Goal: Navigation & Orientation: Find specific page/section

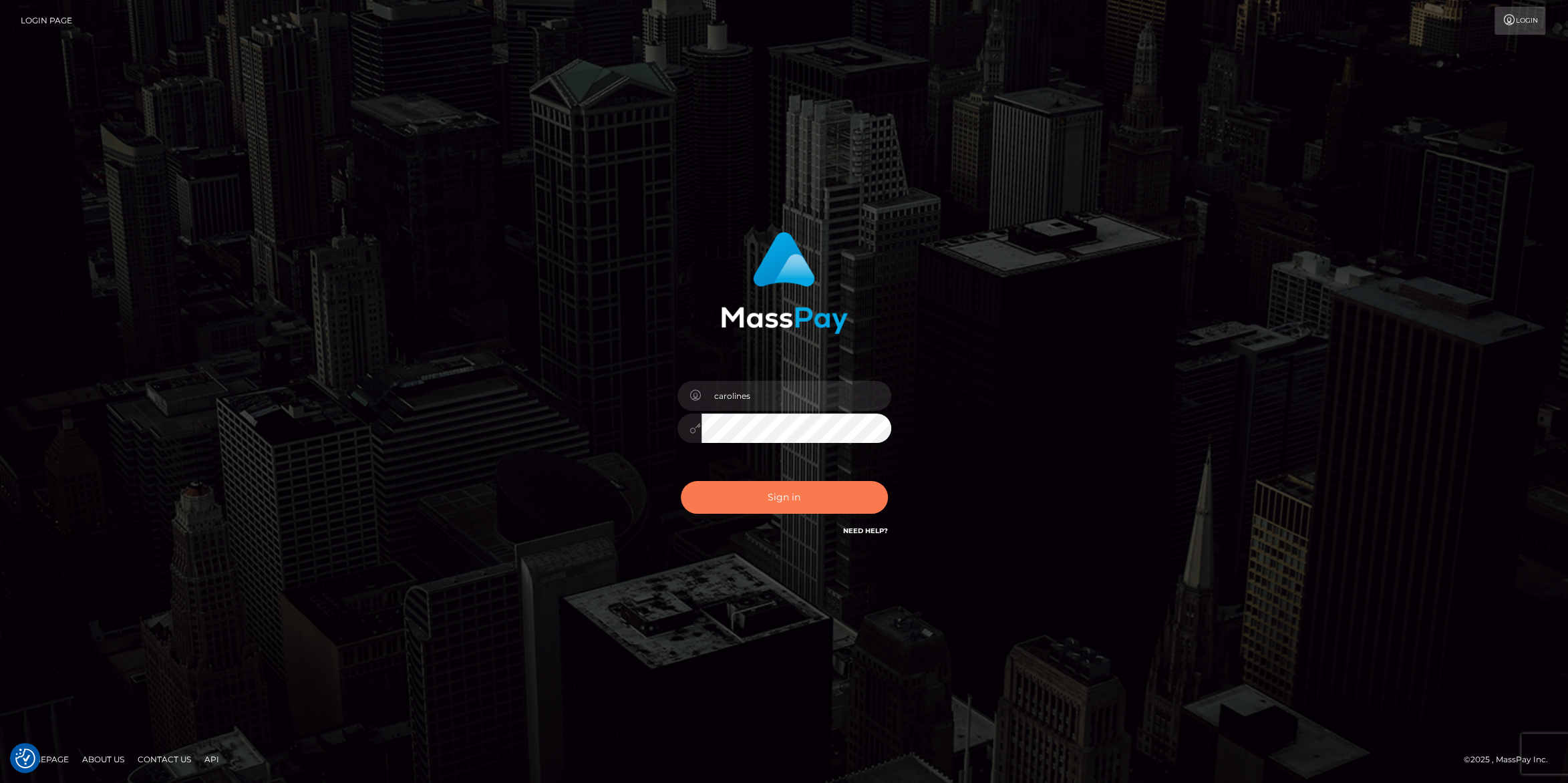
click at [780, 496] on button "Sign in" at bounding box center [784, 498] width 207 height 33
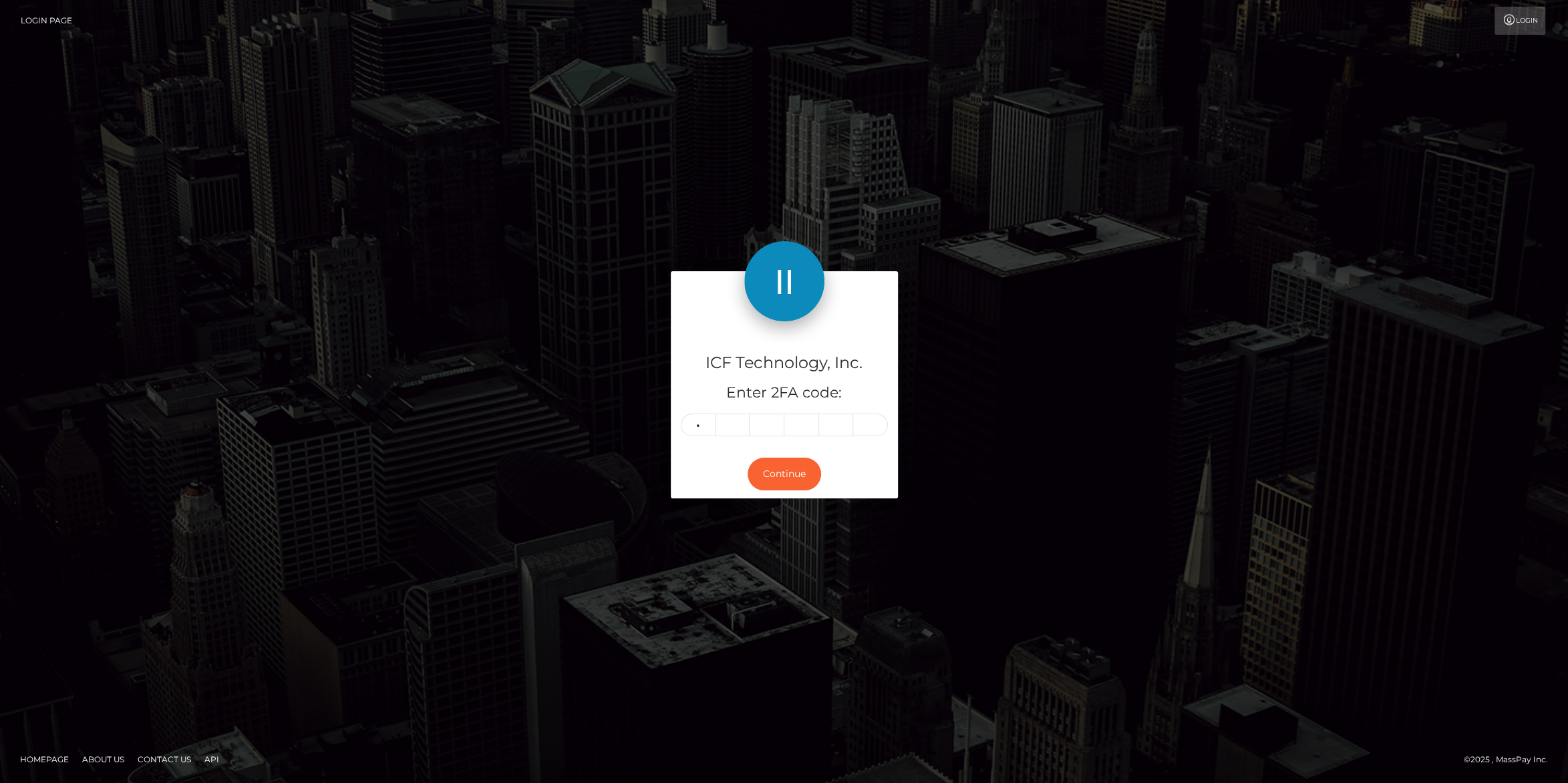
type input "4"
type input "9"
type input "0"
type input "9"
type input "2"
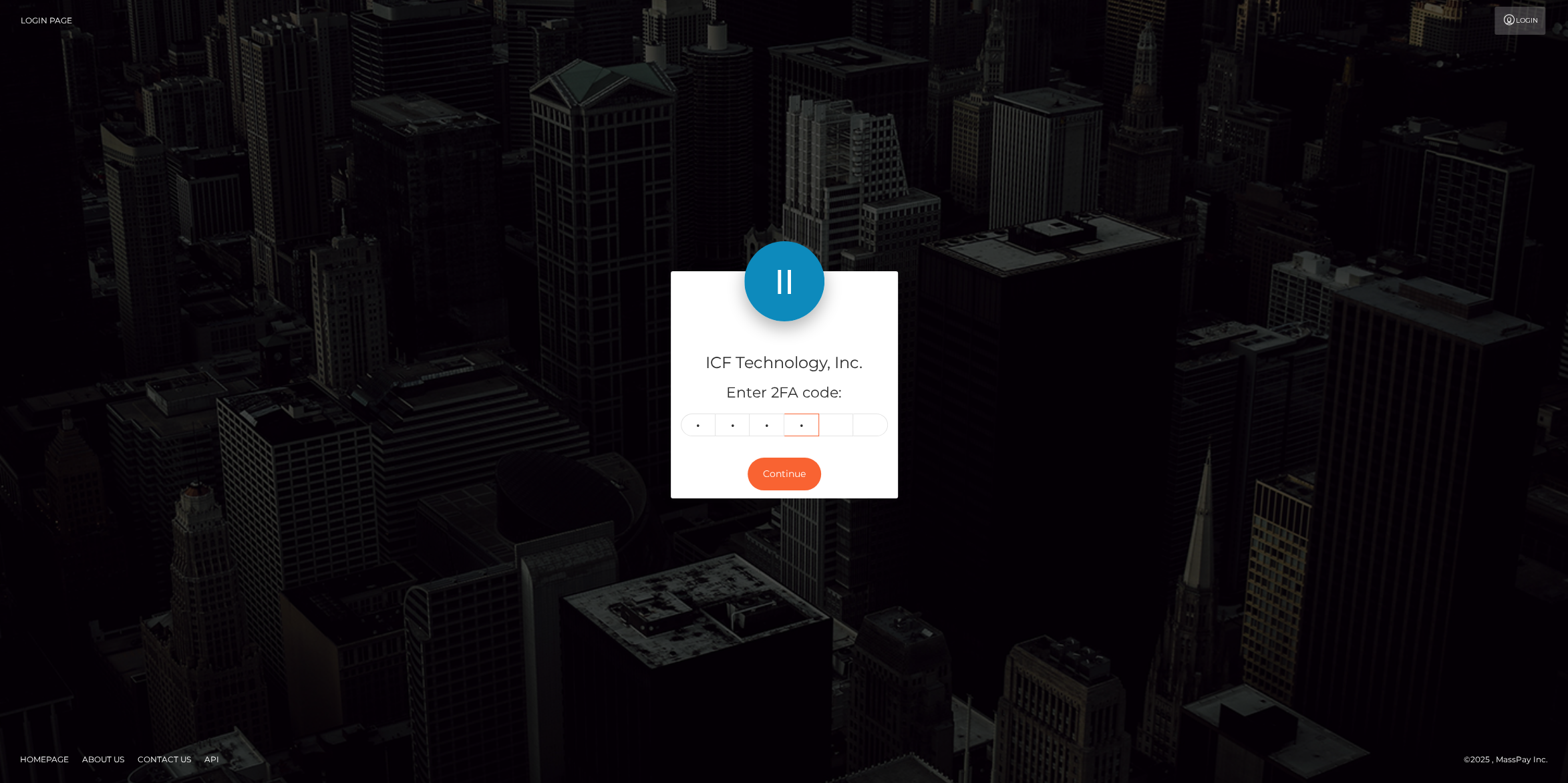
type input "6"
type input "5"
type input "0"
click at [773, 474] on button "Continue" at bounding box center [784, 474] width 73 height 33
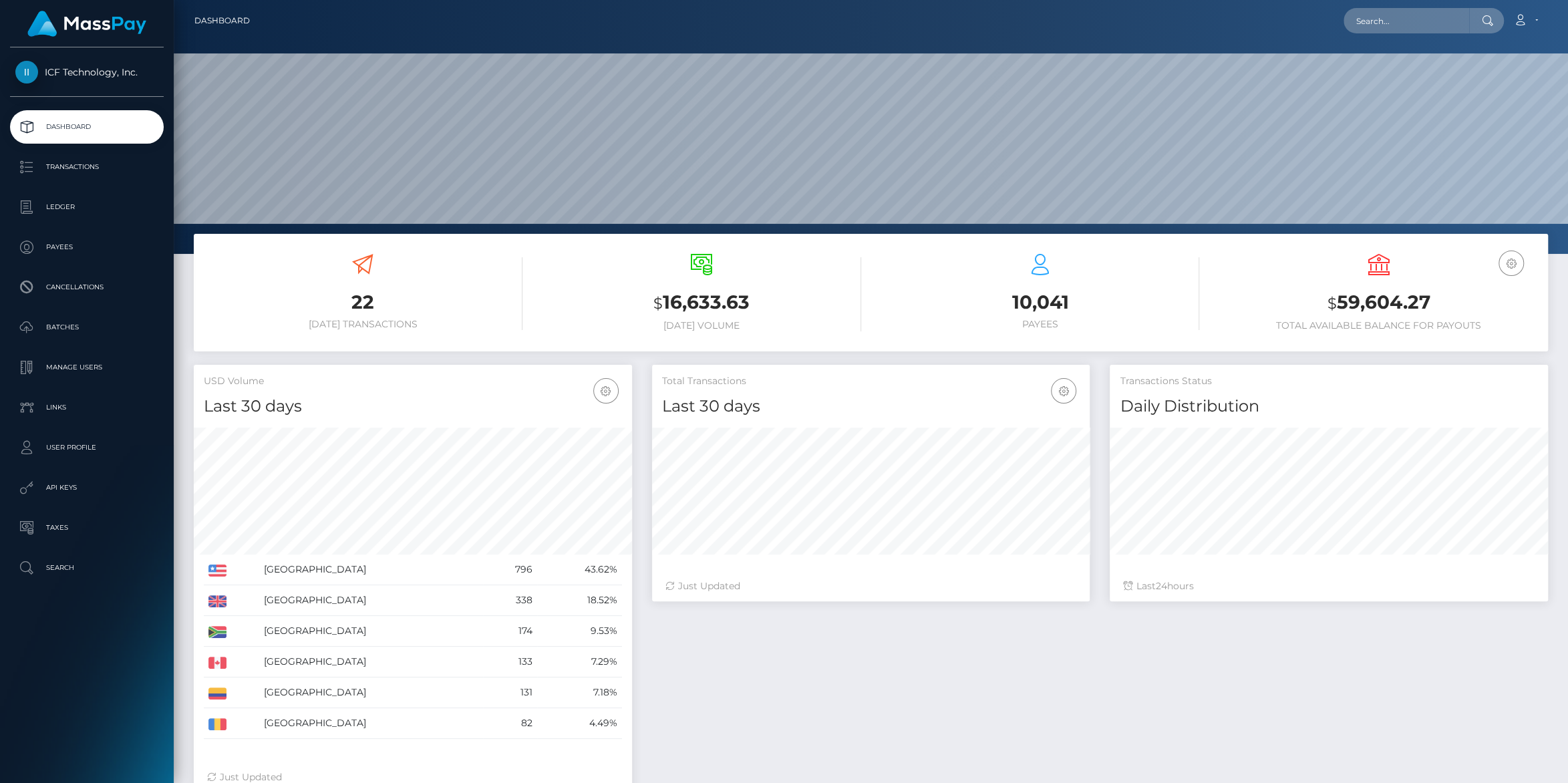
scroll to position [236, 438]
click at [61, 207] on p "Ledger" at bounding box center [87, 207] width 143 height 20
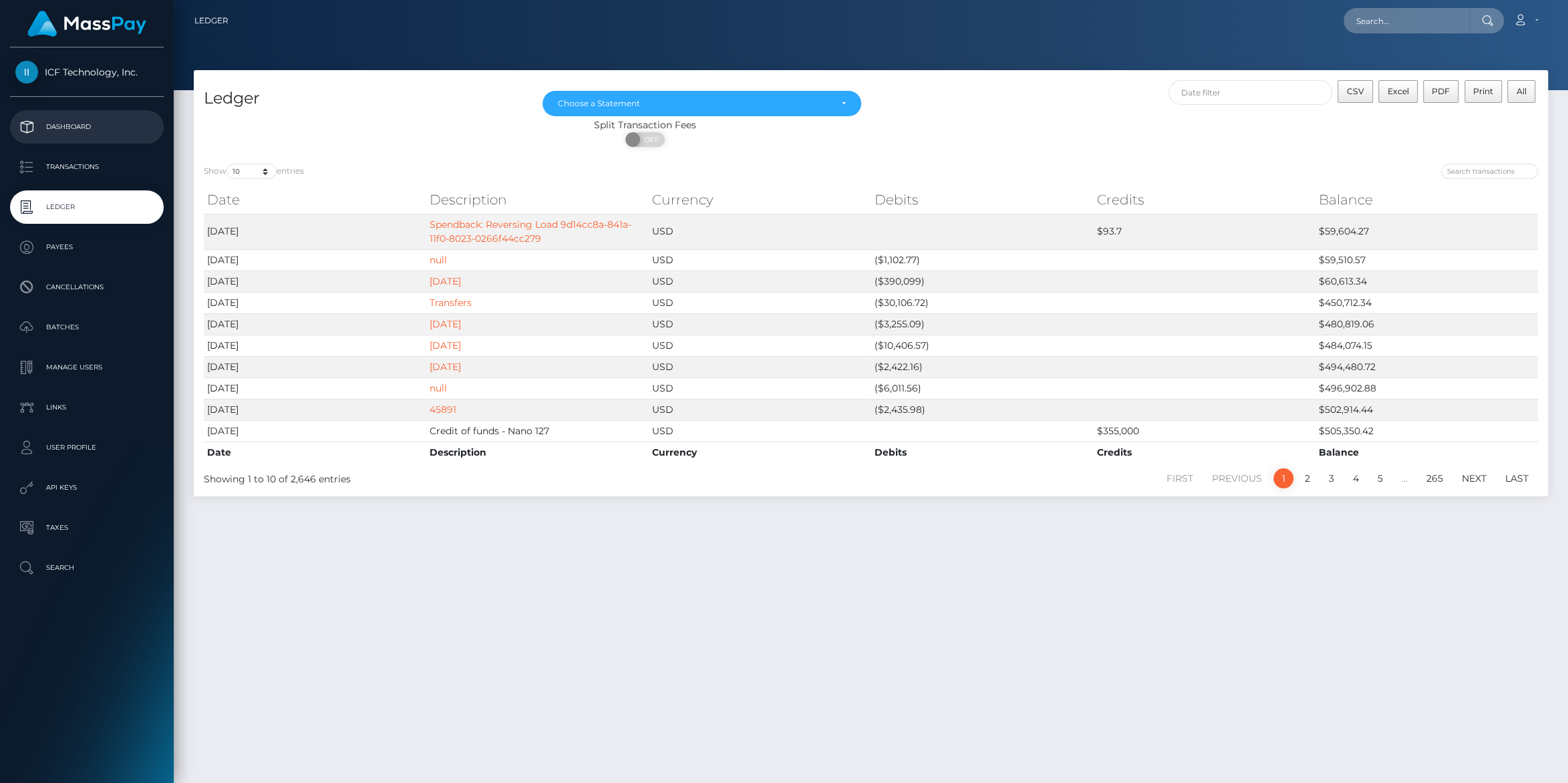
click at [60, 122] on p "Dashboard" at bounding box center [87, 127] width 143 height 20
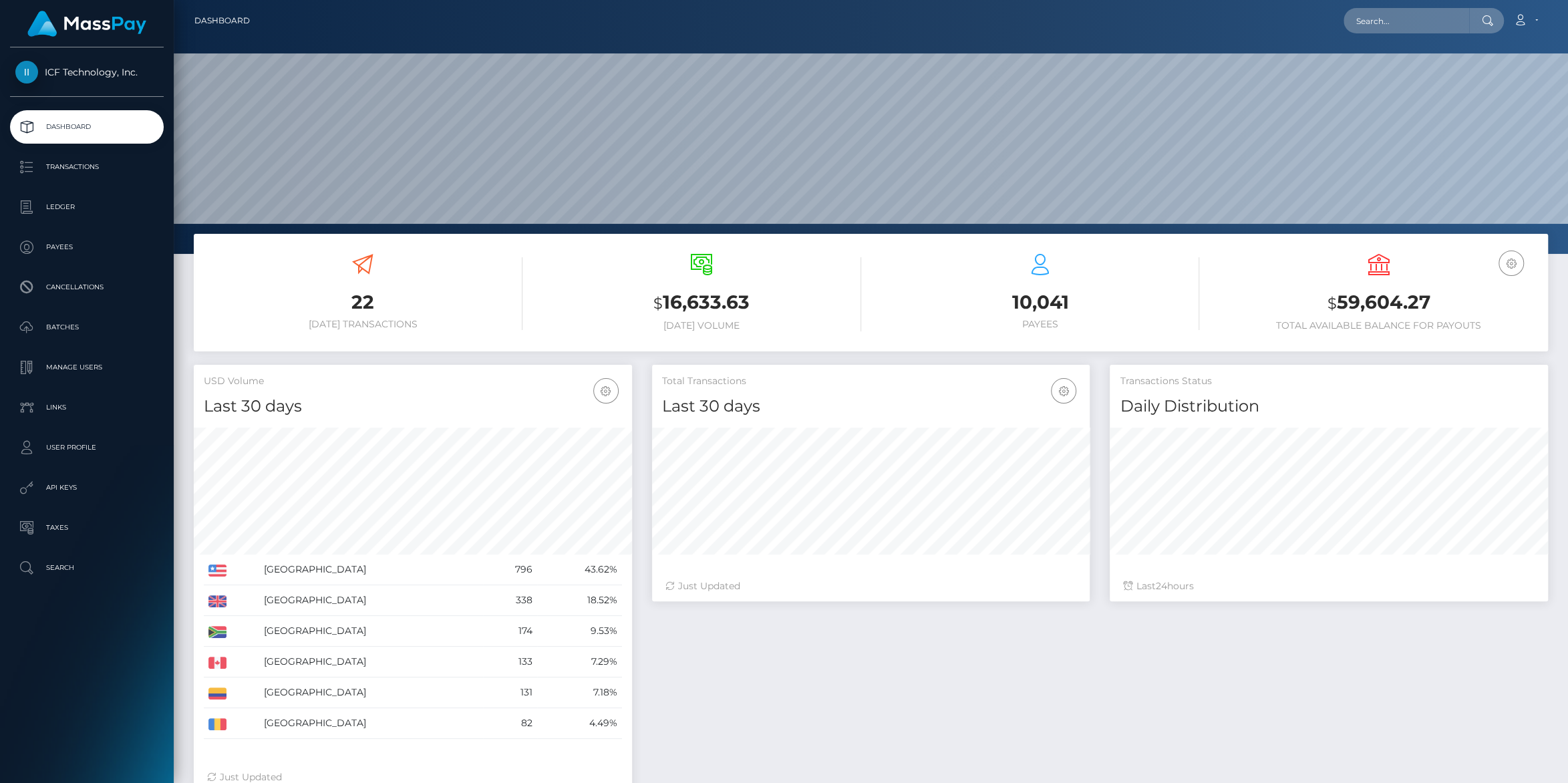
scroll to position [236, 438]
click at [56, 327] on p "Batches" at bounding box center [87, 327] width 143 height 20
